Goal: Transaction & Acquisition: Book appointment/travel/reservation

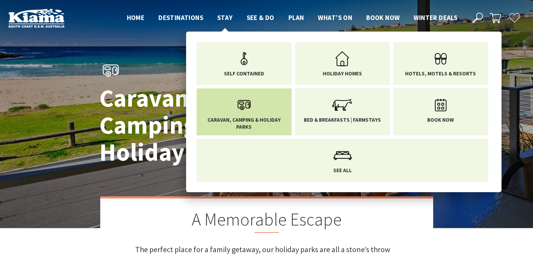
click at [243, 106] on use "Main Menu" at bounding box center [244, 105] width 13 height 10
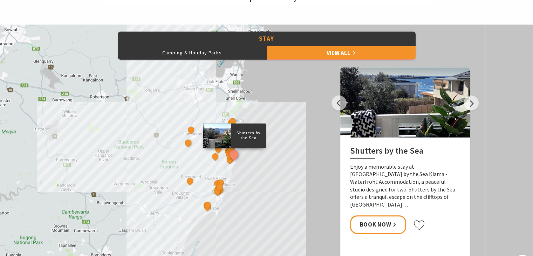
scroll to position [312, 0]
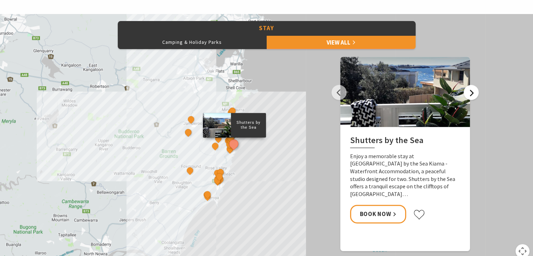
click at [476, 90] on button "Next" at bounding box center [471, 92] width 15 height 15
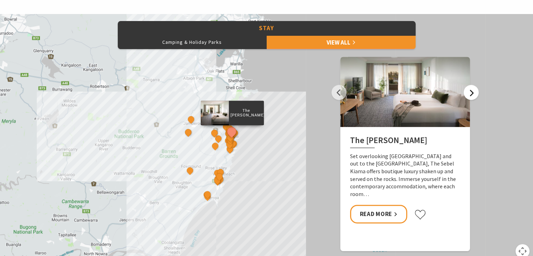
click at [476, 90] on button "Next" at bounding box center [471, 92] width 15 height 15
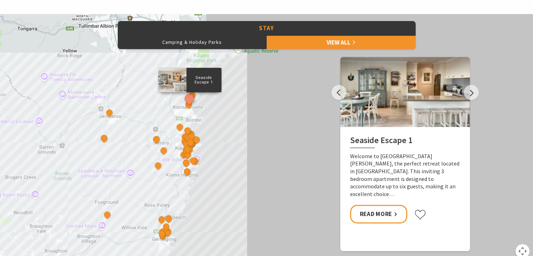
drag, startPoint x: 203, startPoint y: 152, endPoint x: 230, endPoint y: 169, distance: 32.0
click at [230, 169] on div "Shutters by the Sea The Sebel Kiama Seaside Escape 1 Kiama Coast Holiday Parks …" at bounding box center [266, 140] width 533 height 252
click at [221, 159] on div "Shutters by the Sea The Sebel Kiama Seaside Escape 1 Kiama Coast Holiday Parks …" at bounding box center [266, 140] width 533 height 252
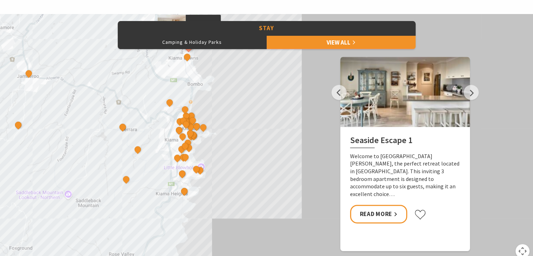
drag, startPoint x: 197, startPoint y: 147, endPoint x: 231, endPoint y: 151, distance: 34.6
click at [231, 151] on div "Shutters by the Sea The Sebel Kiama Seaside Escape 1 Kiama Coast Holiday Parks …" at bounding box center [266, 140] width 533 height 252
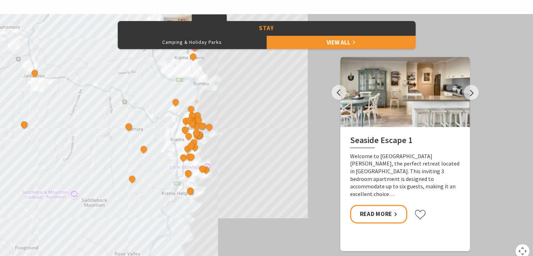
click at [235, 142] on div "Shutters by the Sea The Sebel Kiama Seaside Escape 1 Kiama Coast Holiday Parks …" at bounding box center [266, 140] width 533 height 252
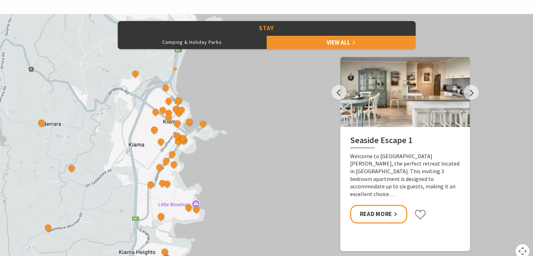
drag, startPoint x: 203, startPoint y: 142, endPoint x: 221, endPoint y: 152, distance: 20.4
click at [221, 152] on div "Shutters by the Sea The Sebel Kiama Seaside Escape 1 Kiama Coast Holiday Parks …" at bounding box center [266, 140] width 533 height 252
click at [228, 152] on div "Shutters by the Sea The Sebel Kiama Seaside Escape 1 Kiama Coast Holiday Parks …" at bounding box center [266, 140] width 533 height 252
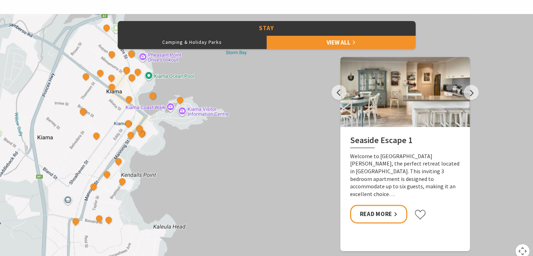
click at [191, 153] on div "Shutters by the Sea The Sebel Kiama Seaside Escape 1 Kiama Coast Holiday Parks …" at bounding box center [266, 140] width 533 height 252
click at [205, 46] on button "Camping & Holiday Parks" at bounding box center [192, 42] width 149 height 14
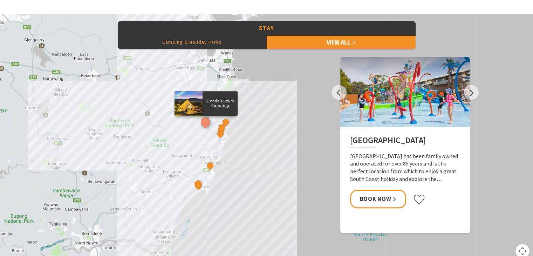
click at [240, 136] on div "Cicada Luxury Camping Surf Camp BIG4 Easts Beach Holiday Park Kendalls Beach Ho…" at bounding box center [266, 140] width 533 height 252
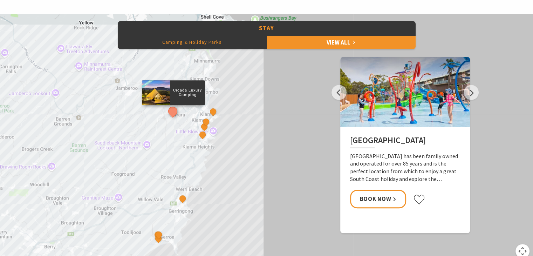
click at [233, 136] on div "Cicada Luxury Camping Surf Camp BIG4 Easts Beach Holiday Park Kendalls Beach Ho…" at bounding box center [266, 140] width 533 height 252
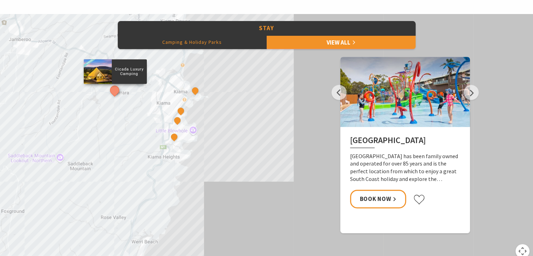
click at [211, 116] on div "Cicada Luxury Camping Surf Camp BIG4 Easts Beach Holiday Park Kendalls Beach Ho…" at bounding box center [266, 140] width 533 height 252
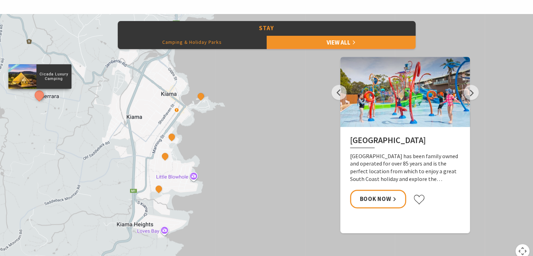
drag, startPoint x: 219, startPoint y: 93, endPoint x: 251, endPoint y: 136, distance: 53.9
click at [251, 136] on div "Cicada Luxury Camping Surf Camp BIG4 Easts Beach Holiday Park Kendalls Beach Ho…" at bounding box center [266, 140] width 533 height 252
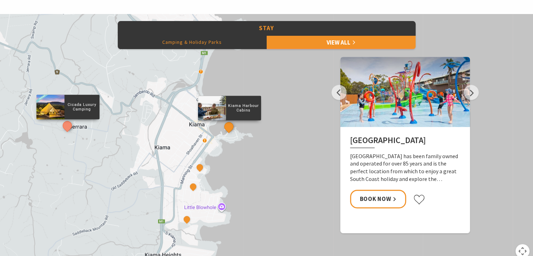
click at [228, 129] on button "See detail about Kiama Harbour Cabins" at bounding box center [228, 126] width 13 height 13
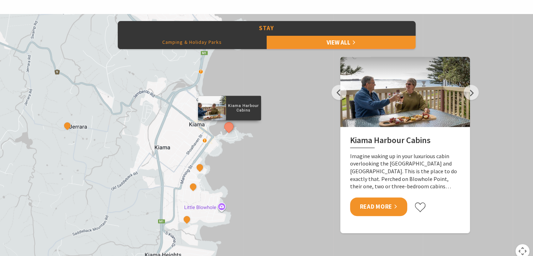
click at [387, 211] on link "Read More" at bounding box center [378, 206] width 57 height 19
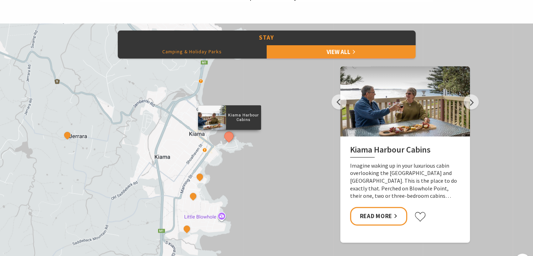
scroll to position [323, 0]
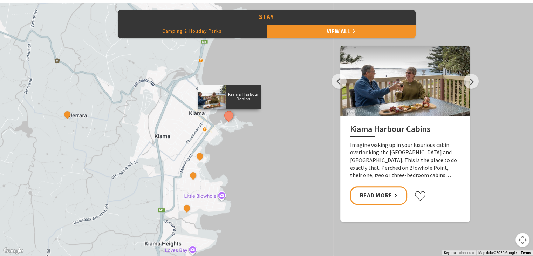
click at [205, 32] on button "Camping & Holiday Parks" at bounding box center [192, 31] width 149 height 14
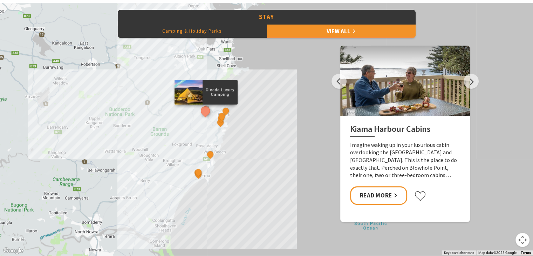
click at [259, 113] on div "Cicada Luxury Camping Surf Camp BIG4 Easts Beach Holiday Park Kendalls Beach Ho…" at bounding box center [266, 129] width 533 height 252
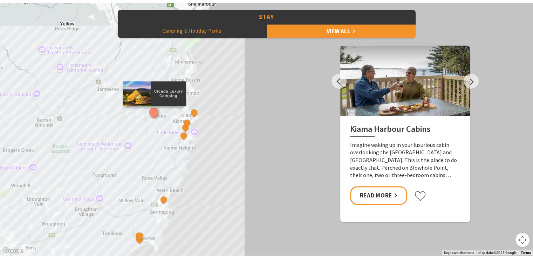
click at [228, 129] on div "Cicada Luxury Camping Surf Camp BIG4 Easts Beach Holiday Park Kendalls Beach Ho…" at bounding box center [266, 129] width 533 height 252
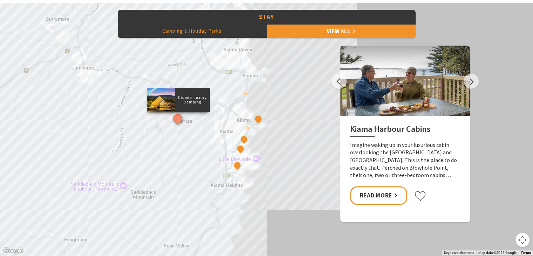
drag, startPoint x: 180, startPoint y: 131, endPoint x: 286, endPoint y: 151, distance: 108.1
click at [286, 151] on div "Cicada Luxury Camping Surf Camp BIG4 Easts Beach Holiday Park Kendalls Beach Ho…" at bounding box center [266, 129] width 533 height 252
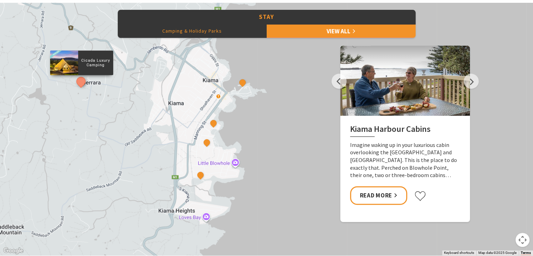
drag, startPoint x: 252, startPoint y: 163, endPoint x: 256, endPoint y: 128, distance: 34.8
click at [256, 128] on div "Cicada Luxury Camping Surf Camp BIG4 Easts Beach Holiday Park Kendalls Beach Ho…" at bounding box center [266, 129] width 533 height 252
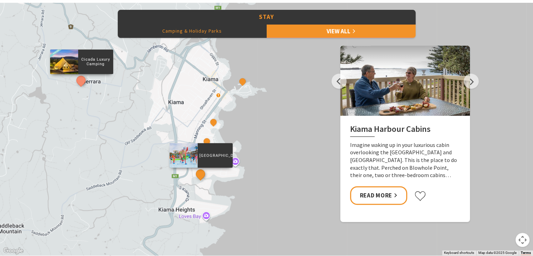
click at [202, 174] on button "See detail about BIG4 Easts Beach Holiday Park" at bounding box center [200, 174] width 13 height 13
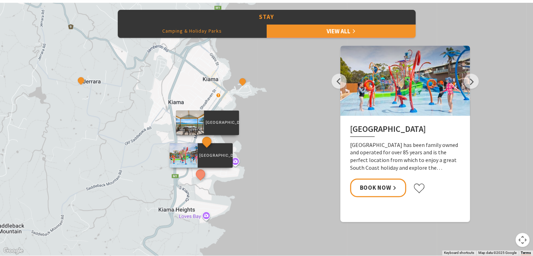
click at [208, 141] on button "See detail about Kendalls Beach Holiday Park" at bounding box center [206, 141] width 13 height 13
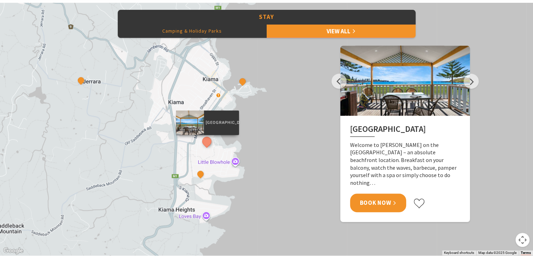
click at [371, 194] on link "Book Now" at bounding box center [378, 203] width 56 height 19
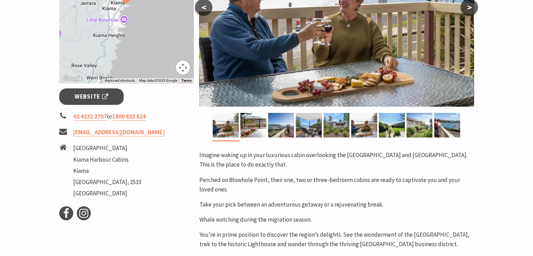
scroll to position [203, 0]
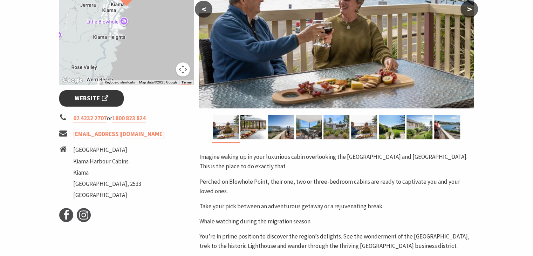
click at [92, 95] on span "Website" at bounding box center [92, 98] width 34 height 9
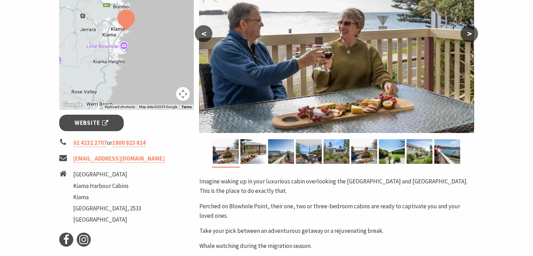
scroll to position [177, 0]
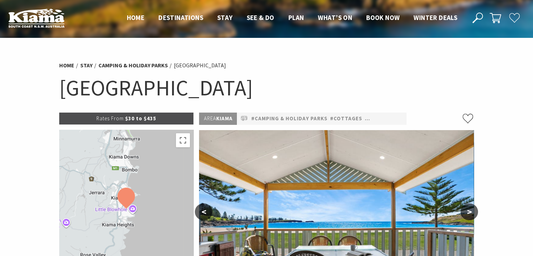
select select "3"
select select "2"
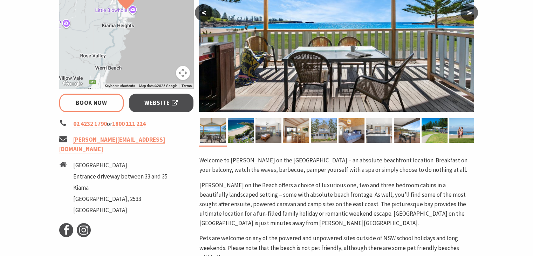
scroll to position [200, 0]
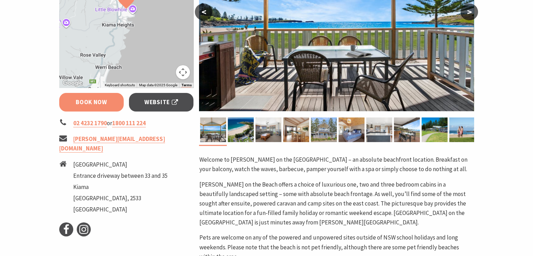
click at [114, 104] on link "Book Now" at bounding box center [91, 102] width 65 height 19
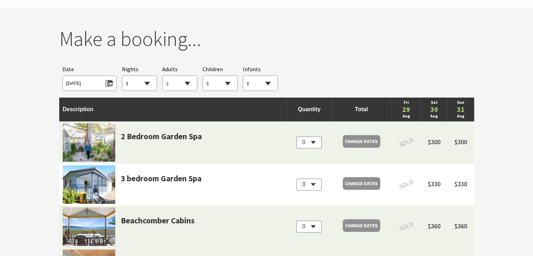
scroll to position [639, 0]
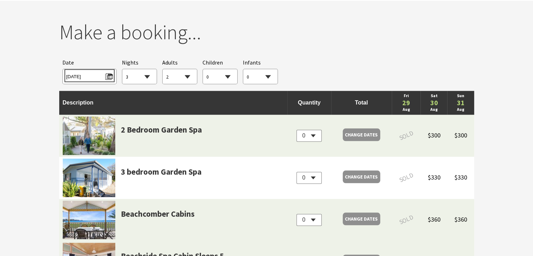
click at [112, 74] on span "[DATE]" at bounding box center [89, 75] width 47 height 9
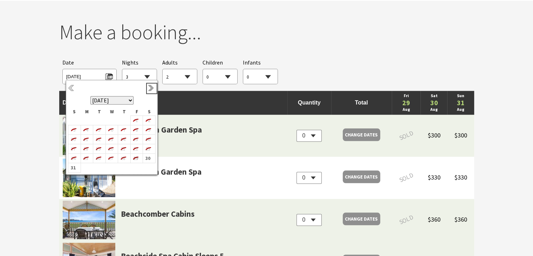
click at [150, 87] on link "Next" at bounding box center [152, 88] width 8 height 8
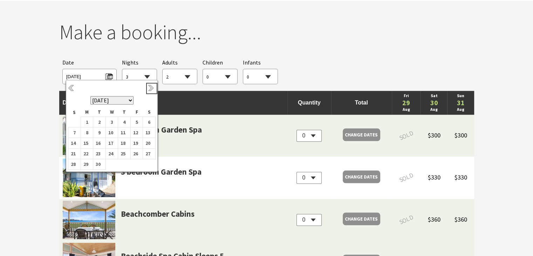
click at [150, 87] on link "Next" at bounding box center [152, 88] width 8 height 8
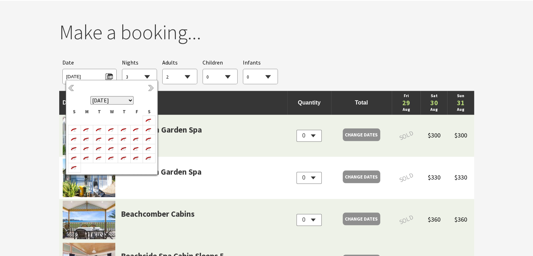
click at [25, 122] on section "You currently don't have any items in your cart Make a booking... Searching for…" at bounding box center [266, 177] width 533 height 352
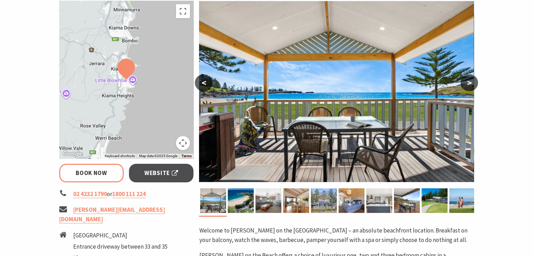
scroll to position [129, 0]
click at [475, 82] on button ">" at bounding box center [470, 83] width 18 height 17
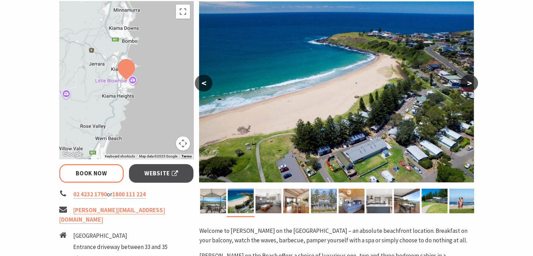
click at [475, 82] on button ">" at bounding box center [470, 83] width 18 height 17
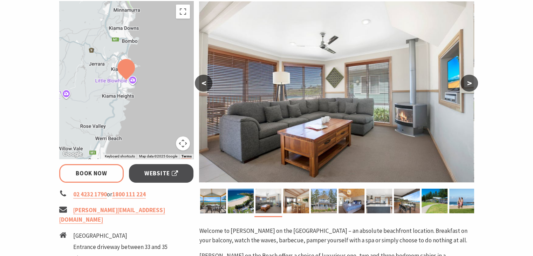
click at [202, 81] on button "<" at bounding box center [204, 83] width 18 height 17
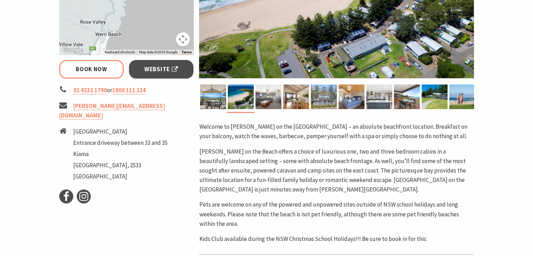
scroll to position [233, 0]
